Goal: Task Accomplishment & Management: Use online tool/utility

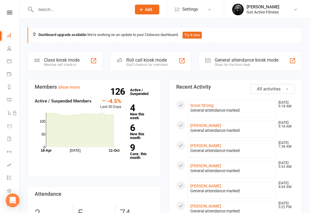
click at [47, 10] on input "text" at bounding box center [81, 9] width 94 height 8
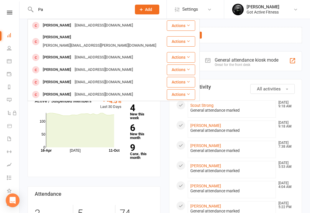
type input "P"
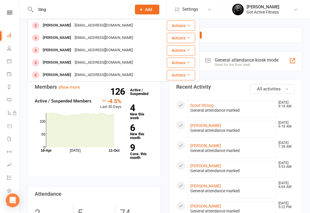
type input "Sing"
click at [52, 26] on div "Navdeep Singh" at bounding box center [57, 25] width 32 height 8
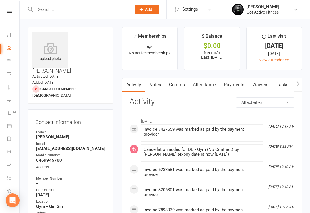
click at [47, 13] on input "text" at bounding box center [81, 9] width 94 height 8
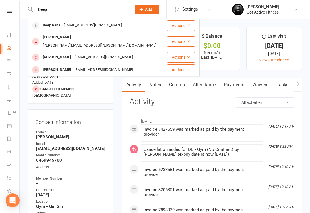
type input "Deep"
click at [49, 23] on div "Deep Rana" at bounding box center [51, 25] width 21 height 8
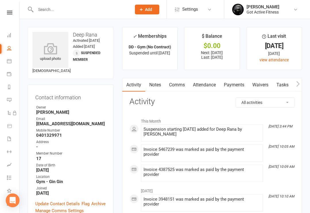
click at [9, 11] on icon at bounding box center [9, 13] width 5 height 4
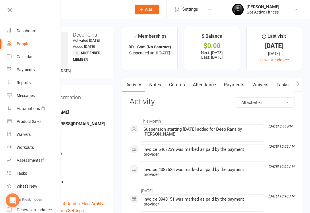
click at [4, 15] on div at bounding box center [30, 12] width 61 height 13
click at [24, 32] on div "Dashboard" at bounding box center [27, 30] width 20 height 5
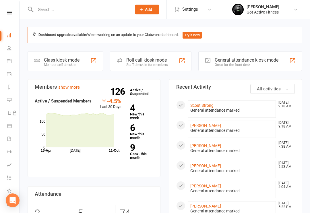
click at [267, 62] on div "General attendance kiosk mode" at bounding box center [247, 59] width 64 height 5
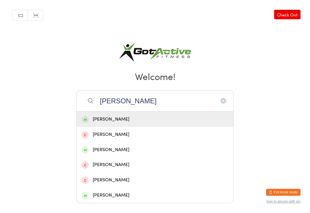
type input "Sean"
click at [148, 153] on div "[PERSON_NAME]" at bounding box center [155, 150] width 147 height 8
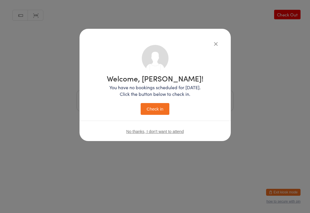
click at [165, 111] on button "Check in" at bounding box center [155, 109] width 29 height 12
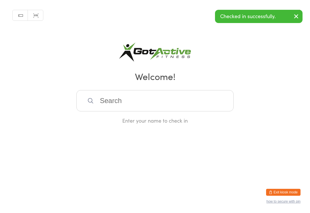
click at [288, 190] on button "Exit kiosk mode" at bounding box center [283, 191] width 34 height 7
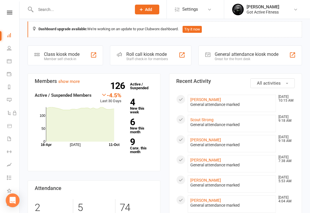
scroll to position [6, 0]
click at [9, 14] on icon at bounding box center [9, 13] width 5 height 4
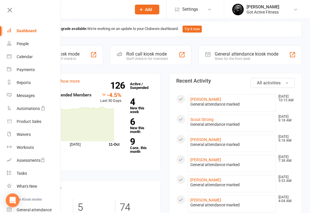
click at [26, 27] on link "Dashboard" at bounding box center [34, 30] width 54 height 13
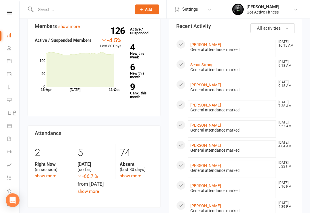
scroll to position [61, 0]
